Goal: Information Seeking & Learning: Find specific fact

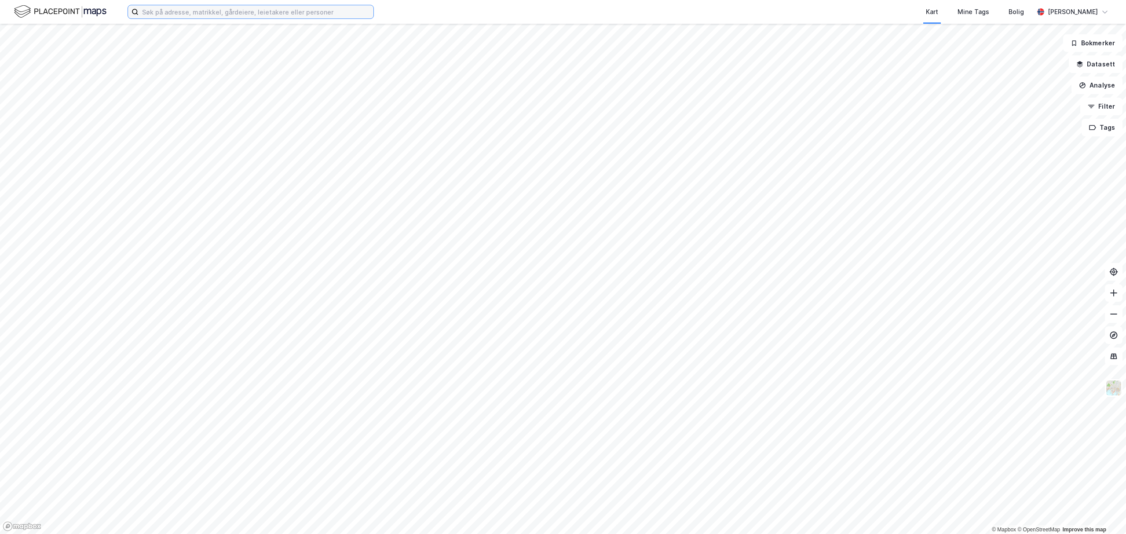
click at [239, 9] on input at bounding box center [256, 11] width 235 height 13
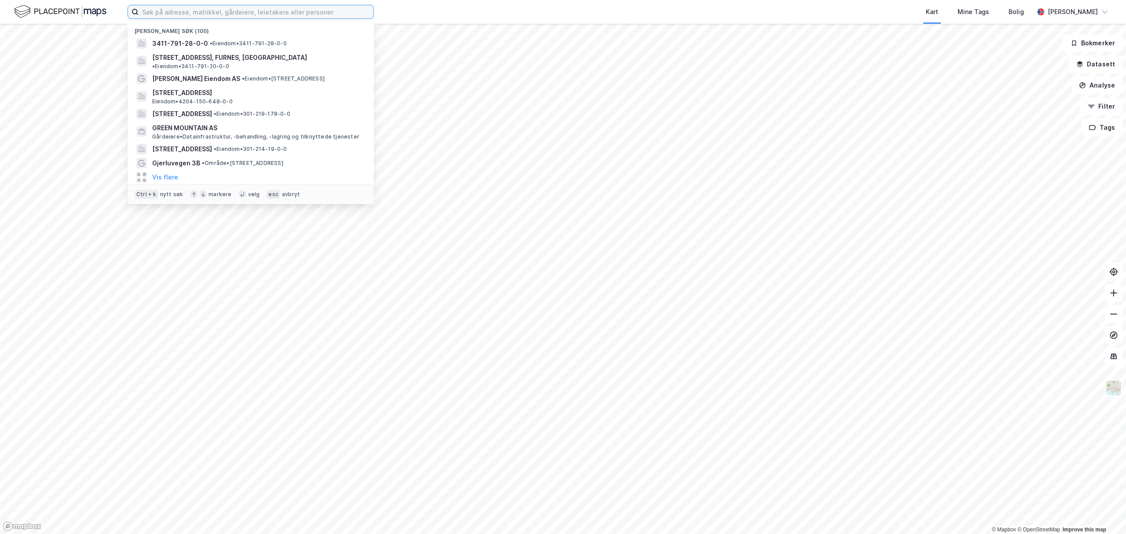
paste input "[STREET_ADDRESS]"
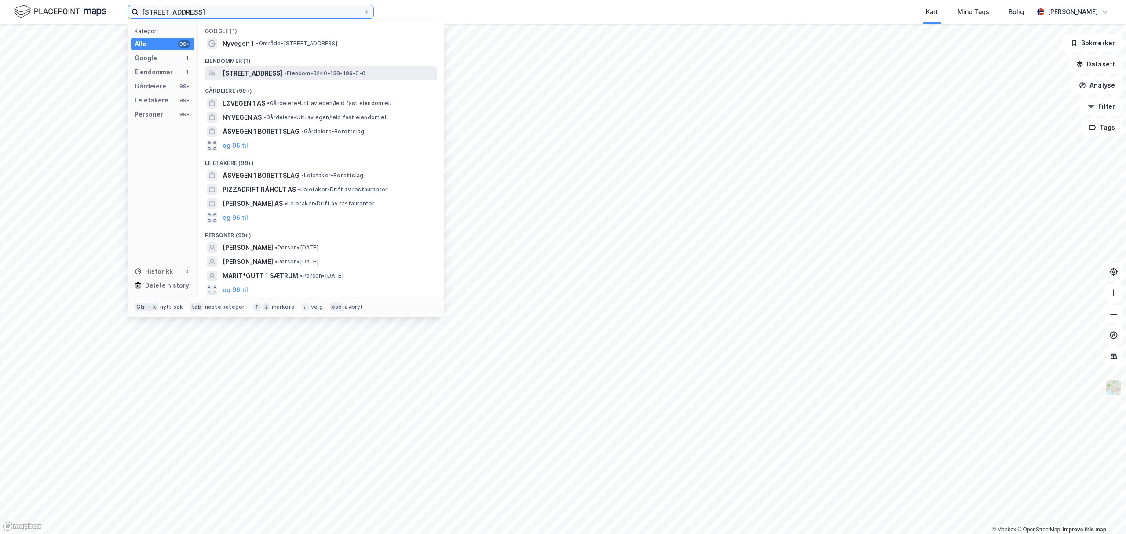
type input "[STREET_ADDRESS]"
click at [259, 75] on span "[STREET_ADDRESS]" at bounding box center [252, 73] width 60 height 11
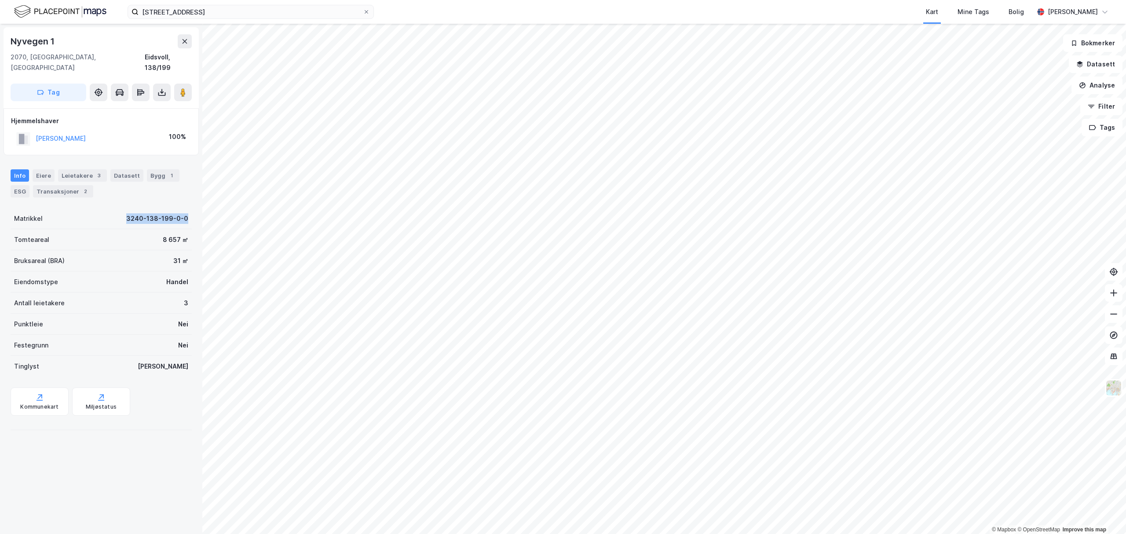
drag, startPoint x: 115, startPoint y: 206, endPoint x: 180, endPoint y: 208, distance: 65.1
click at [180, 208] on div "Matrikkel 3240-138-199-0-0" at bounding box center [101, 218] width 181 height 21
copy div "3240-138-199-0-0"
drag, startPoint x: 117, startPoint y: 205, endPoint x: 110, endPoint y: 205, distance: 6.6
click at [117, 208] on div "Matrikkel 3240-138-199-0-0" at bounding box center [101, 218] width 181 height 21
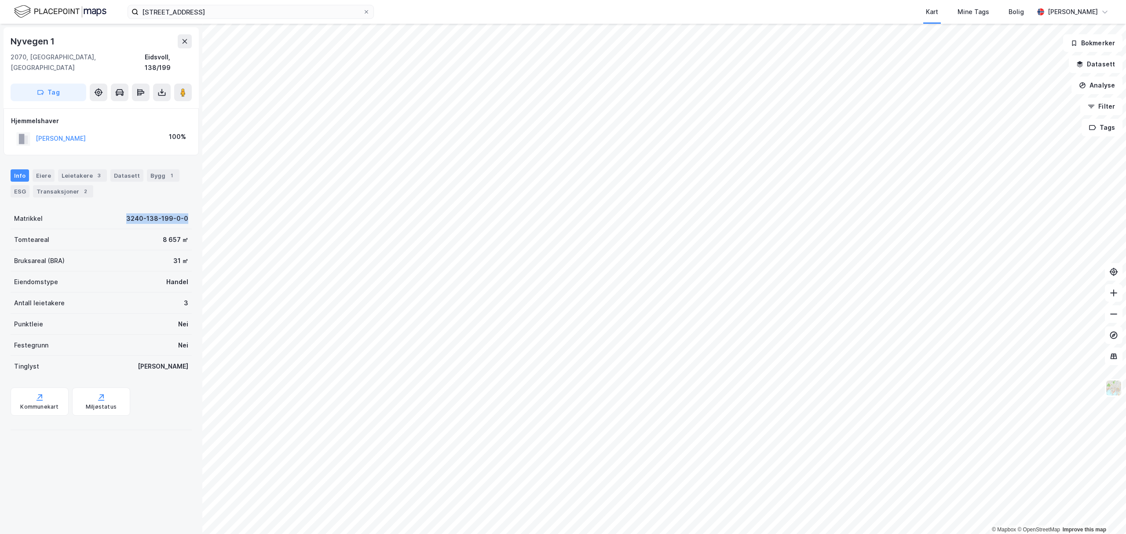
drag, startPoint x: 109, startPoint y: 205, endPoint x: 181, endPoint y: 204, distance: 71.7
click at [181, 208] on div "Matrikkel 3240-138-199-0-0" at bounding box center [101, 218] width 181 height 21
copy div "3240-138-199-0-0"
drag, startPoint x: 80, startPoint y: 58, endPoint x: 30, endPoint y: 58, distance: 49.3
click at [30, 58] on div "[STREET_ADDRESS]" at bounding box center [101, 62] width 181 height 21
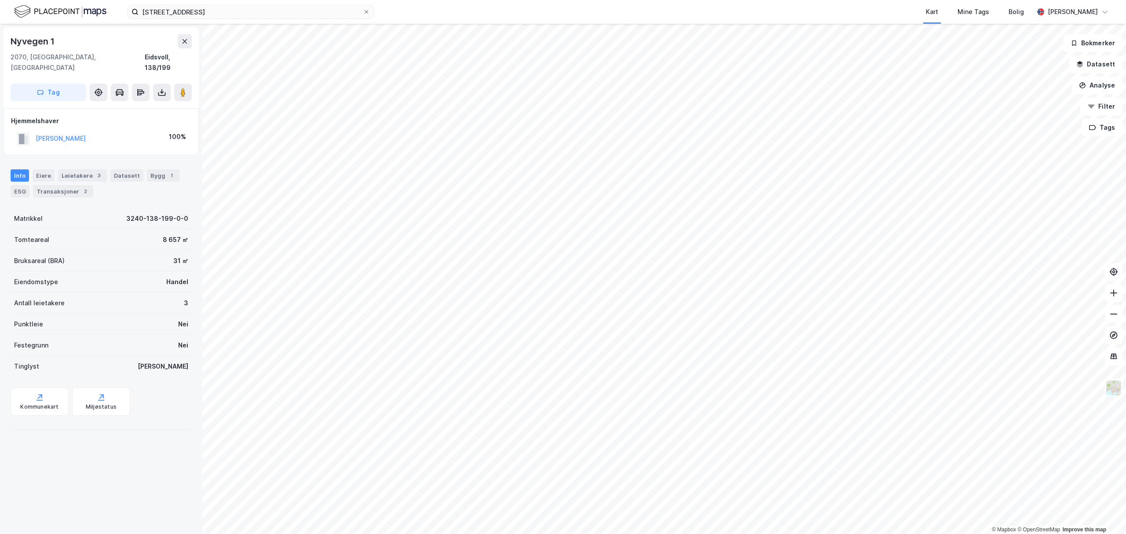
click at [11, 52] on div "2070, [GEOGRAPHIC_DATA], [GEOGRAPHIC_DATA]" at bounding box center [78, 62] width 134 height 21
drag, startPoint x: 7, startPoint y: 42, endPoint x: 81, endPoint y: 42, distance: 73.9
click at [81, 42] on div "[STREET_ADDRESS]" at bounding box center [101, 67] width 195 height 81
copy div "Nyvegen 1"
click at [39, 169] on div "Eiere" at bounding box center [44, 175] width 22 height 12
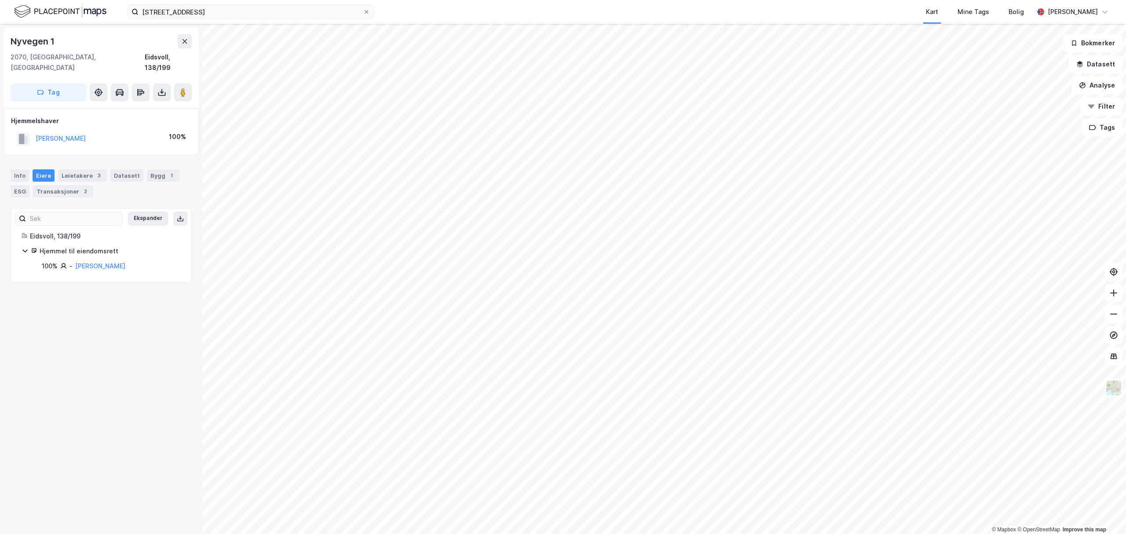
click at [24, 249] on icon at bounding box center [24, 250] width 5 height 3
click at [26, 247] on icon at bounding box center [25, 250] width 7 height 7
drag, startPoint x: 157, startPoint y: 259, endPoint x: 76, endPoint y: 259, distance: 81.3
click at [76, 261] on div "100% - [PERSON_NAME]" at bounding box center [111, 266] width 139 height 11
copy link "[PERSON_NAME]"
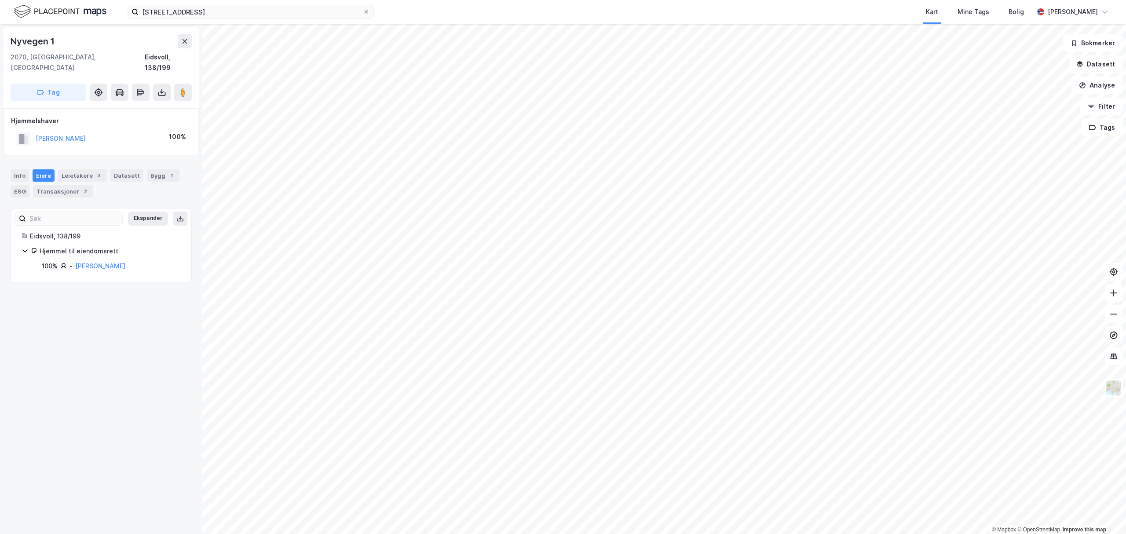
click at [149, 349] on div "Nyvegen 1 2070, [GEOGRAPHIC_DATA], [GEOGRAPHIC_DATA], 138/199 Tag Hjemmelshaver…" at bounding box center [101, 279] width 202 height 510
